Goal: Navigation & Orientation: Understand site structure

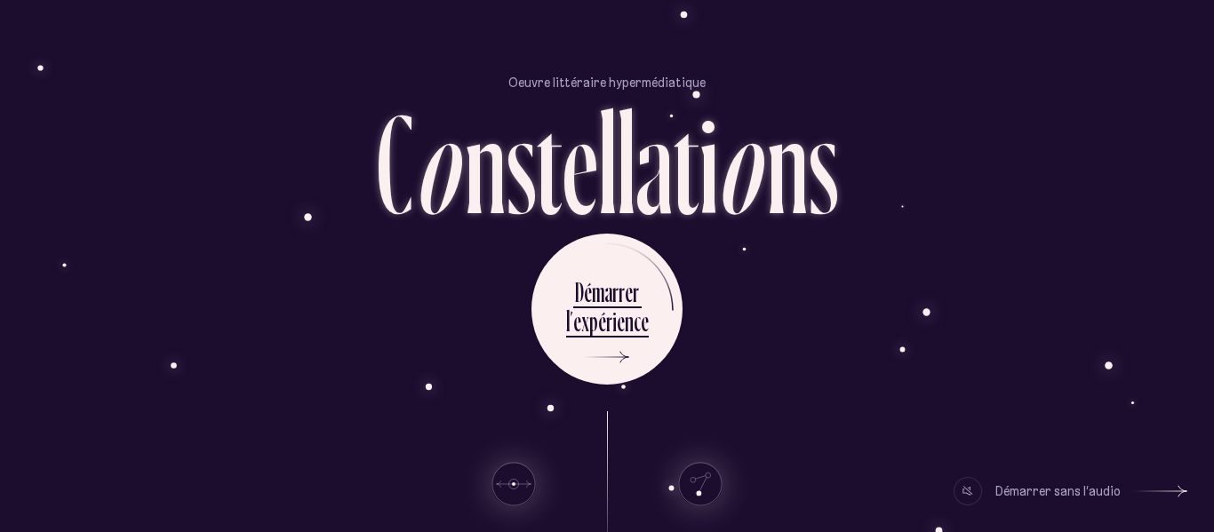
scroll to position [132, 0]
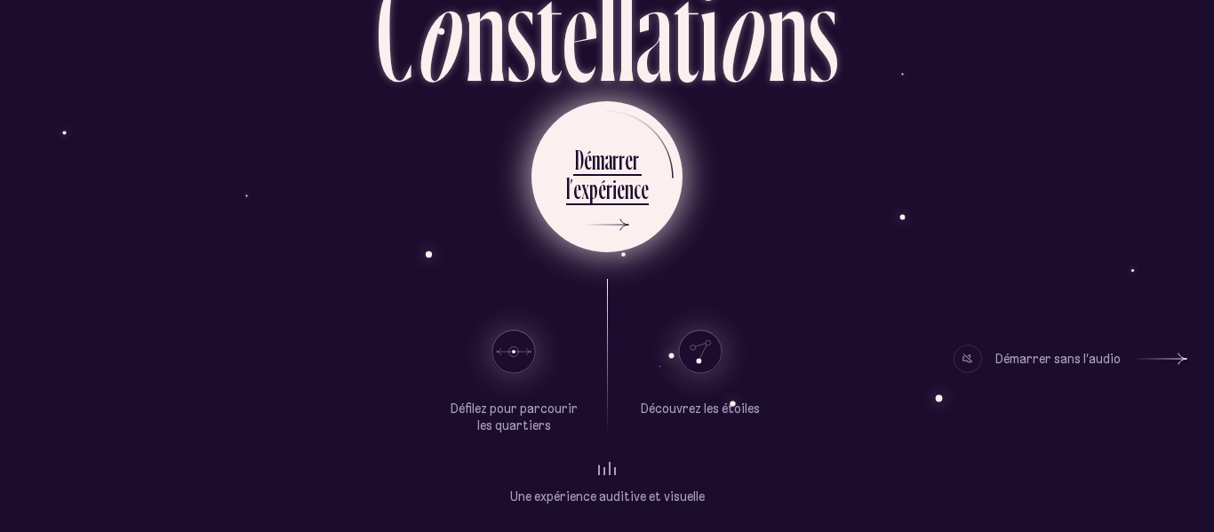
click at [595, 183] on div "p" at bounding box center [593, 189] width 9 height 35
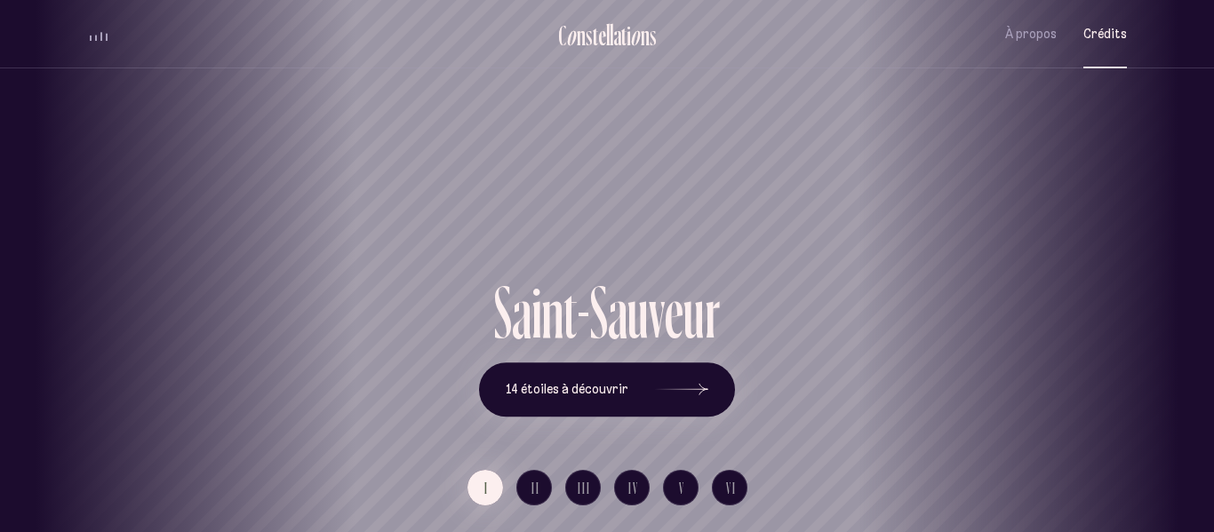
click at [1105, 40] on span "Crédits" at bounding box center [1105, 34] width 44 height 15
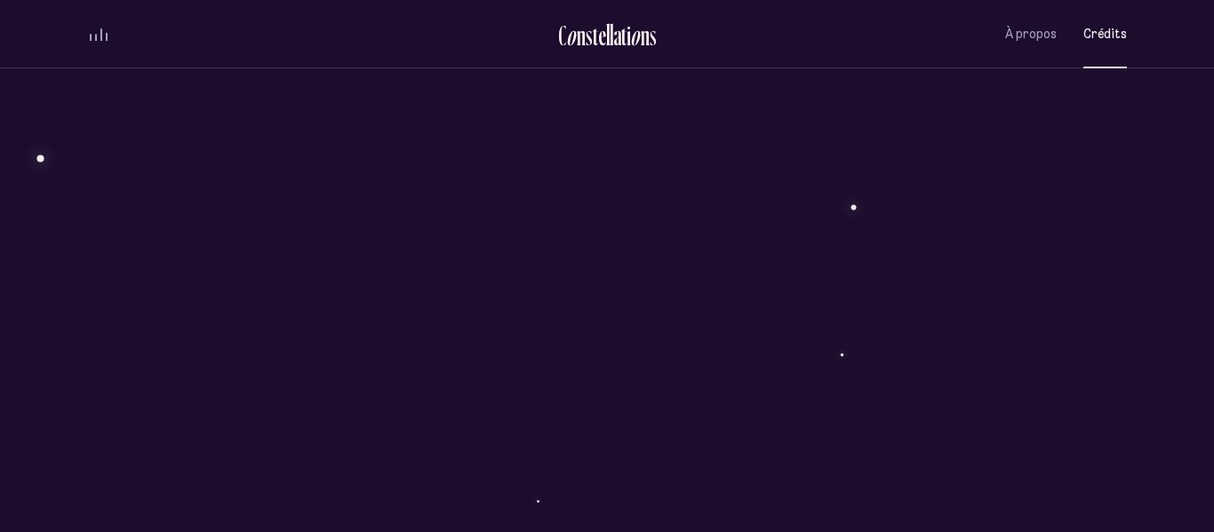
scroll to position [3038, 0]
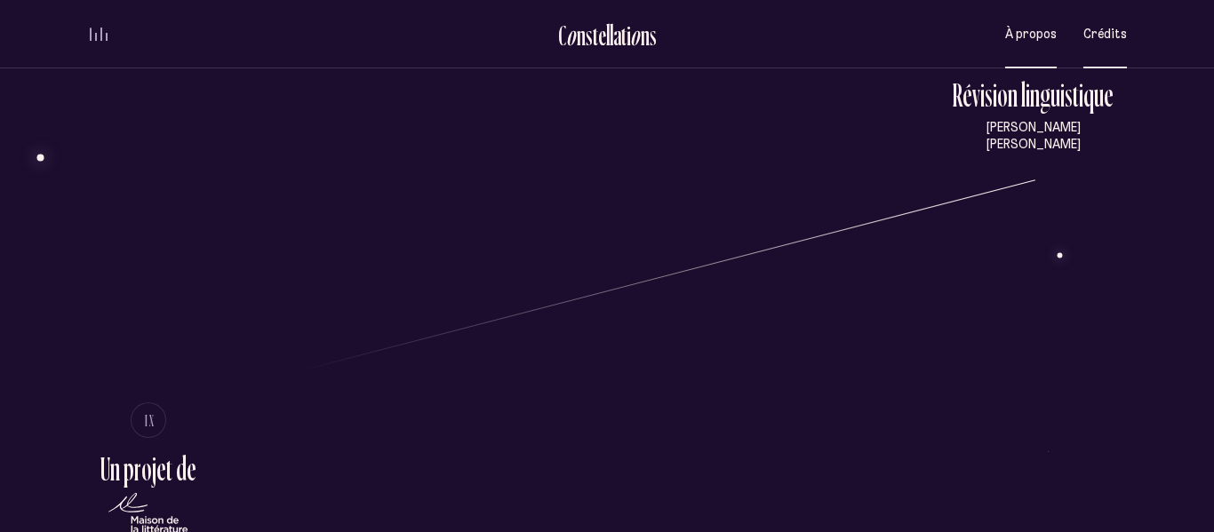
click at [1011, 34] on span "À propos" at bounding box center [1031, 34] width 52 height 15
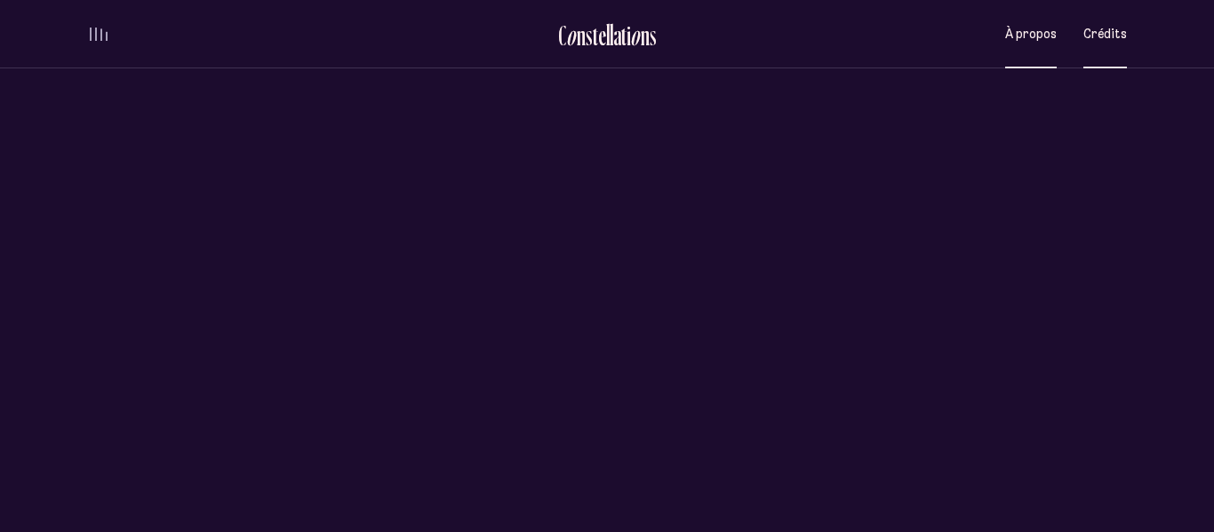
scroll to position [0, 0]
